Goal: Task Accomplishment & Management: Manage account settings

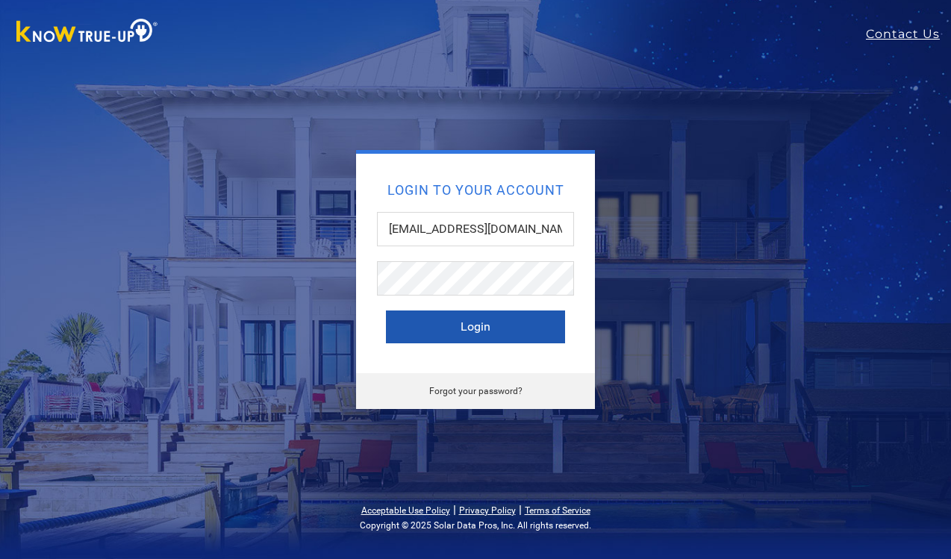
click at [525, 319] on button "Login" at bounding box center [475, 326] width 179 height 33
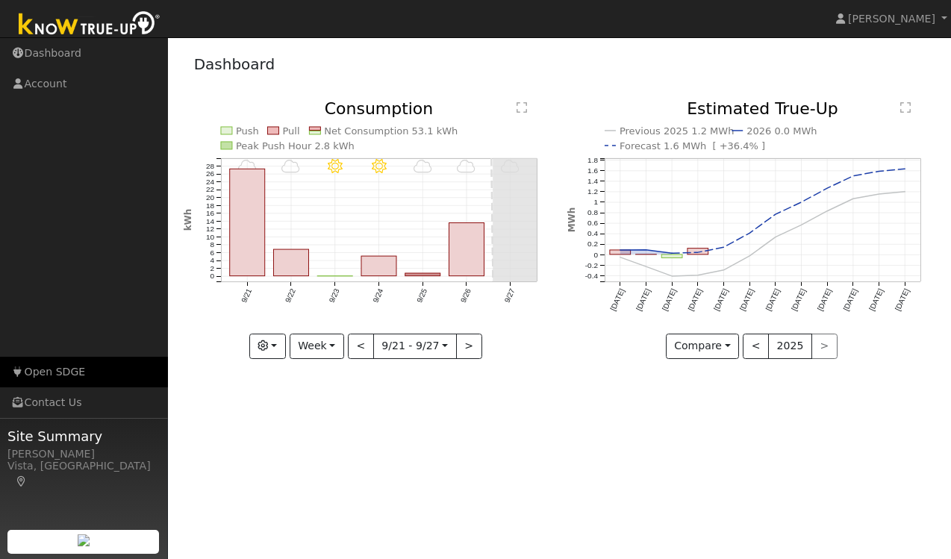
click at [43, 375] on link "Open SDGE" at bounding box center [84, 372] width 168 height 31
click at [328, 128] on text "Net Consumption 53.1 kWh" at bounding box center [391, 130] width 134 height 11
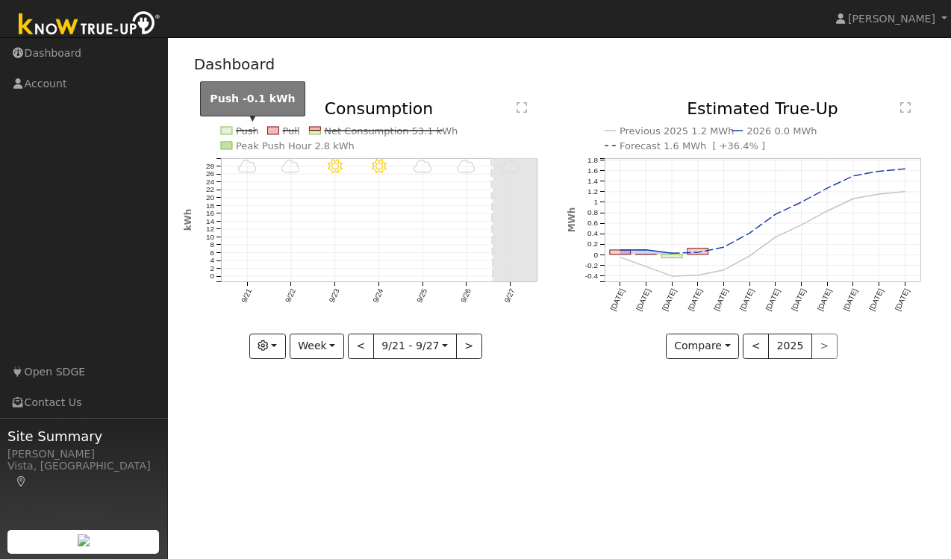
click at [238, 131] on text "Push" at bounding box center [247, 130] width 23 height 11
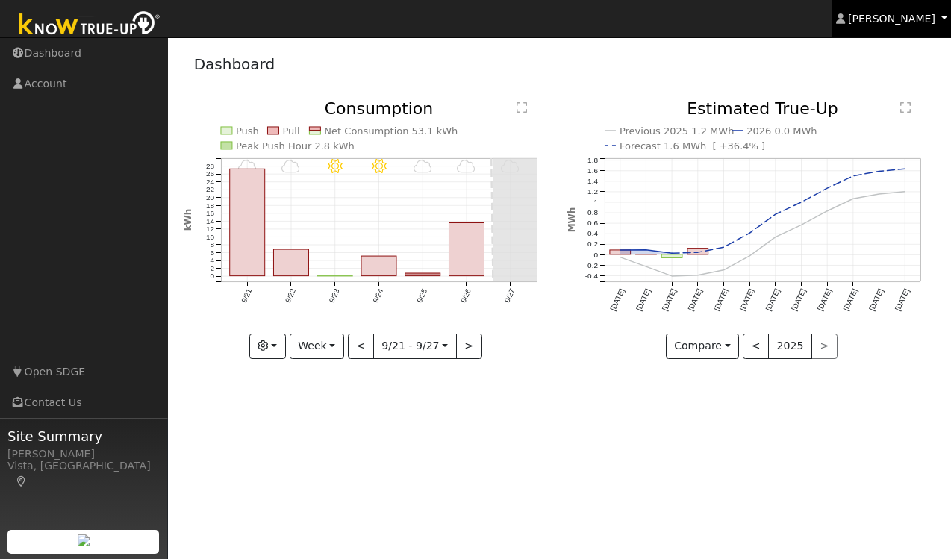
click at [902, 21] on span "Cathrin Eckle" at bounding box center [891, 19] width 87 height 12
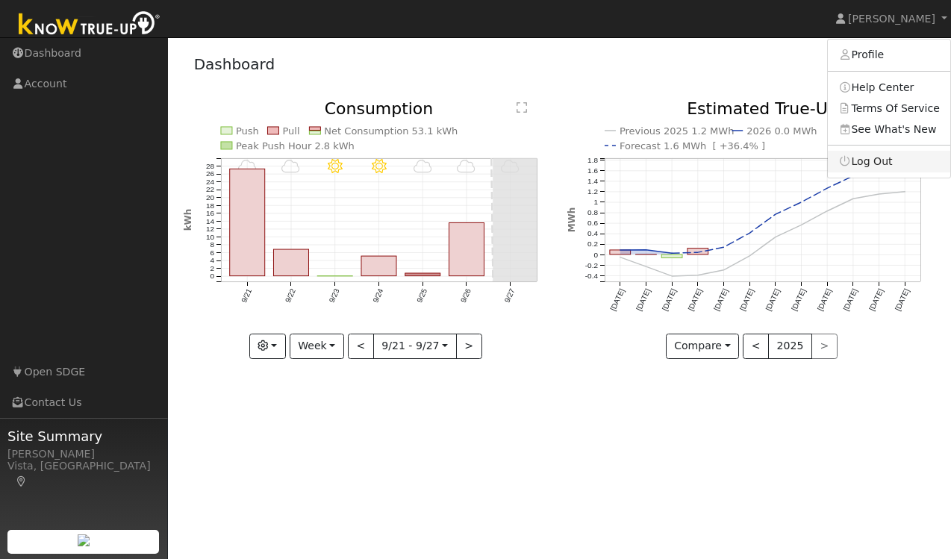
click at [879, 162] on link "Log Out" at bounding box center [889, 161] width 122 height 21
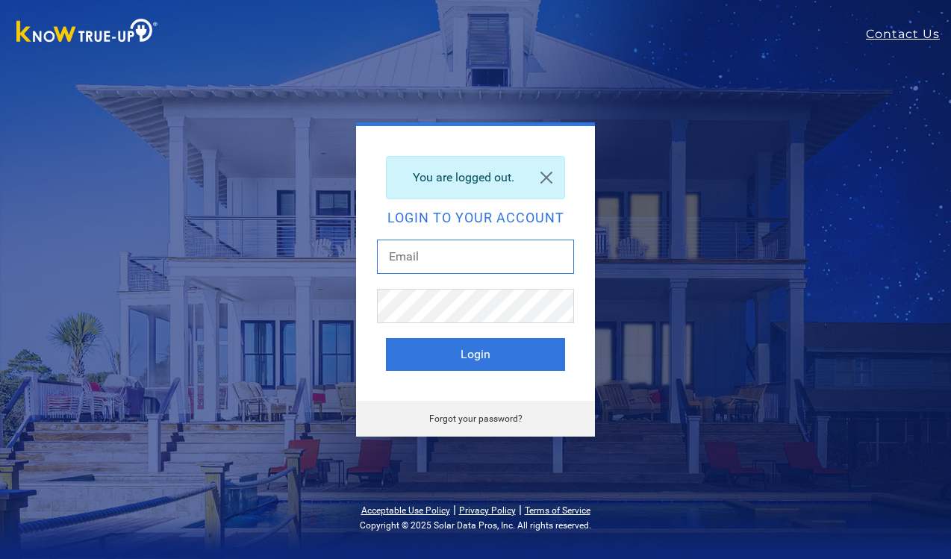
type input "[EMAIL_ADDRESS][DOMAIN_NAME]"
